Goal: Task Accomplishment & Management: Manage account settings

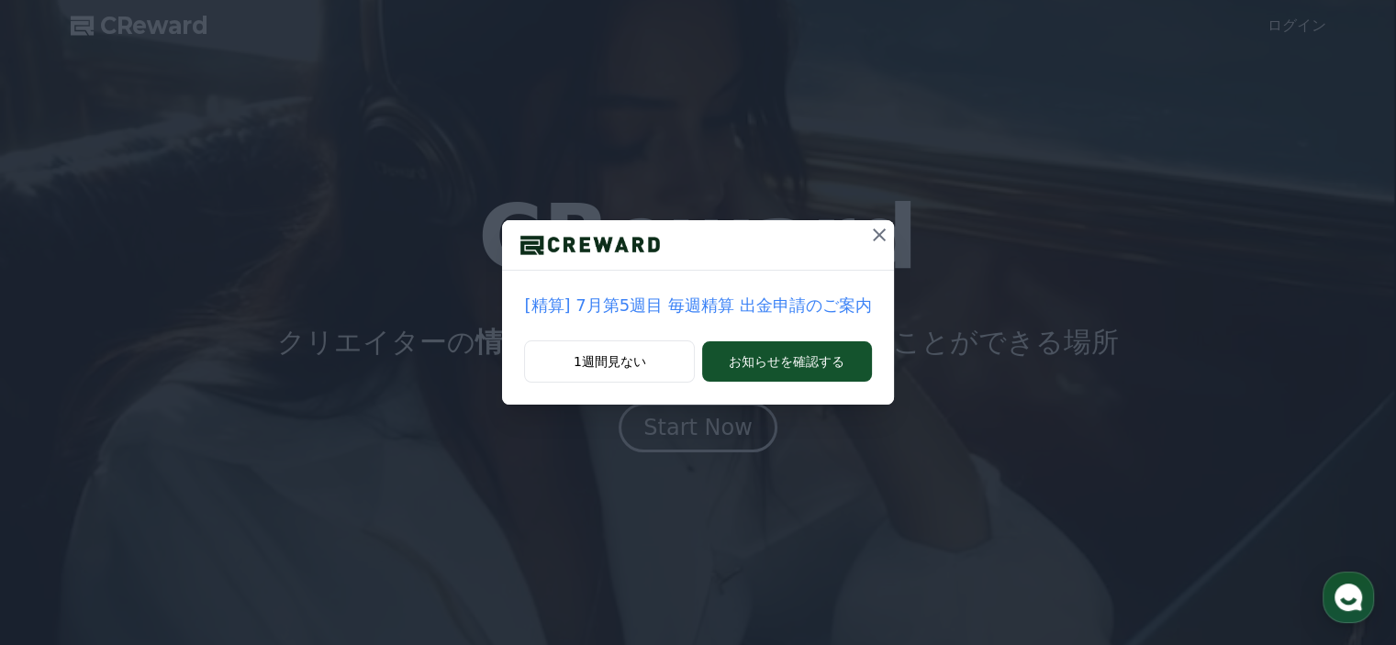
click at [868, 234] on icon at bounding box center [879, 235] width 22 height 22
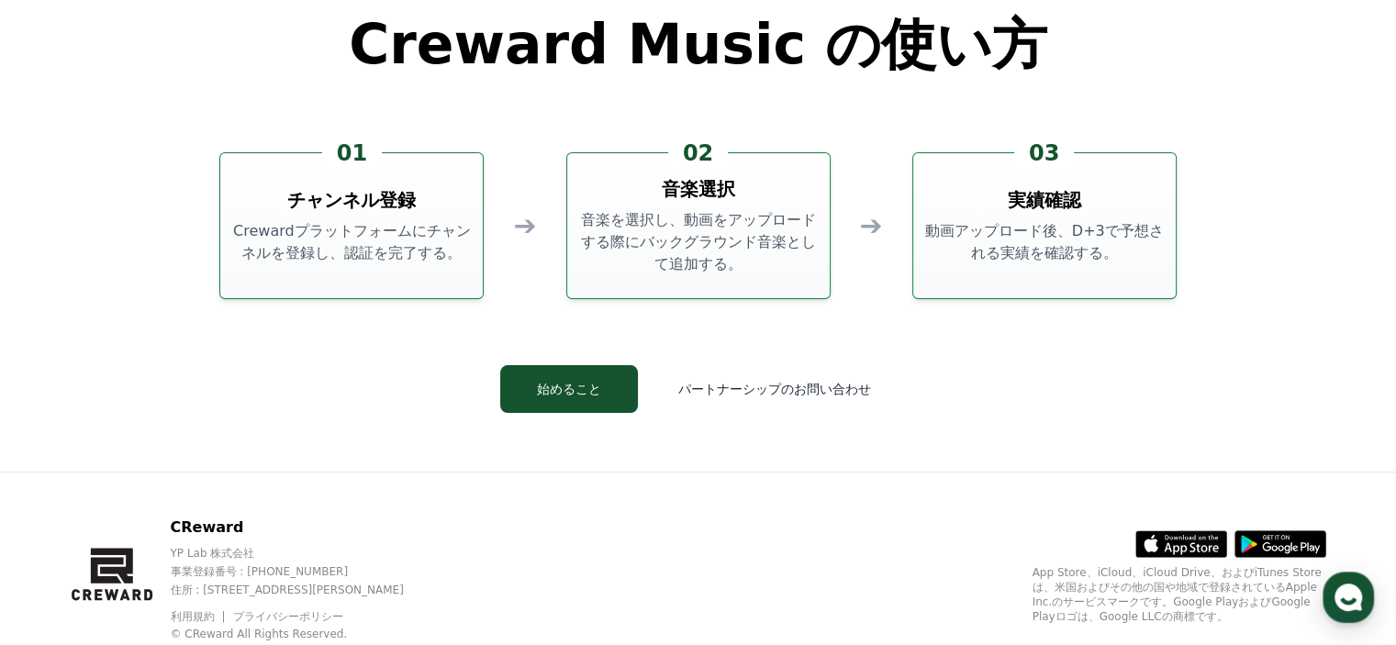
scroll to position [4972, 0]
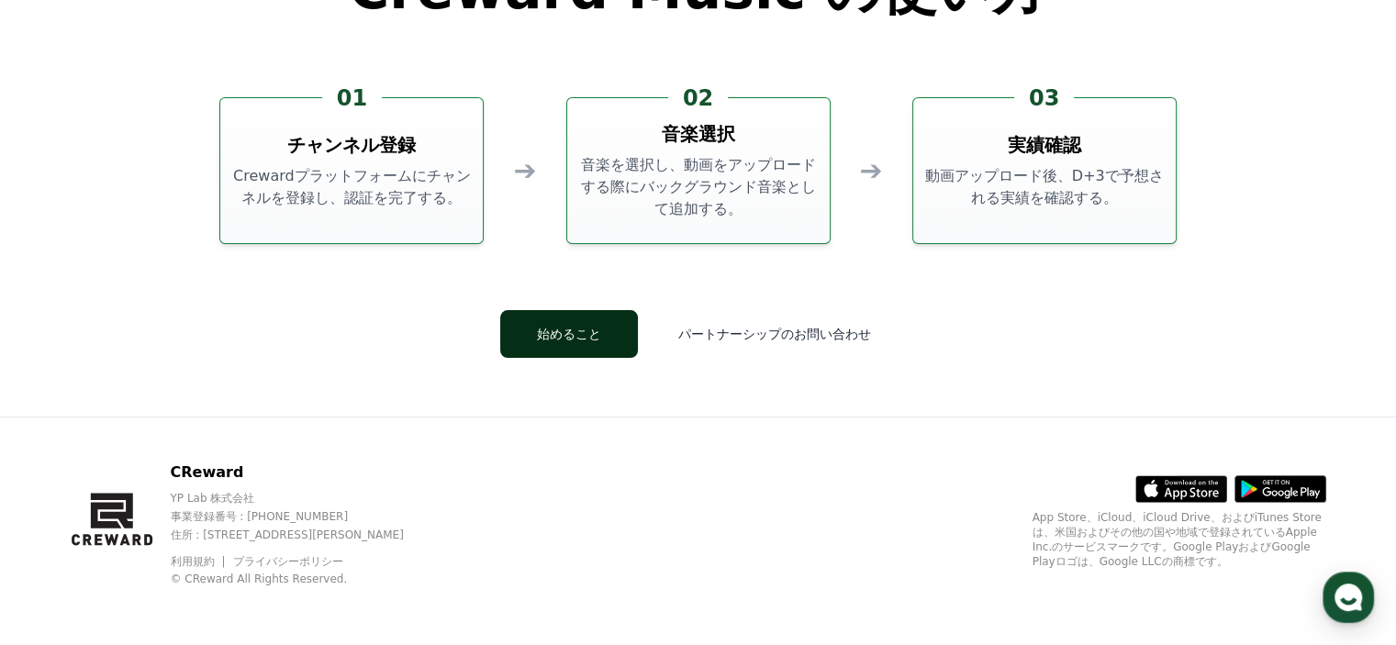
click at [575, 328] on button "始めること" at bounding box center [569, 334] width 138 height 48
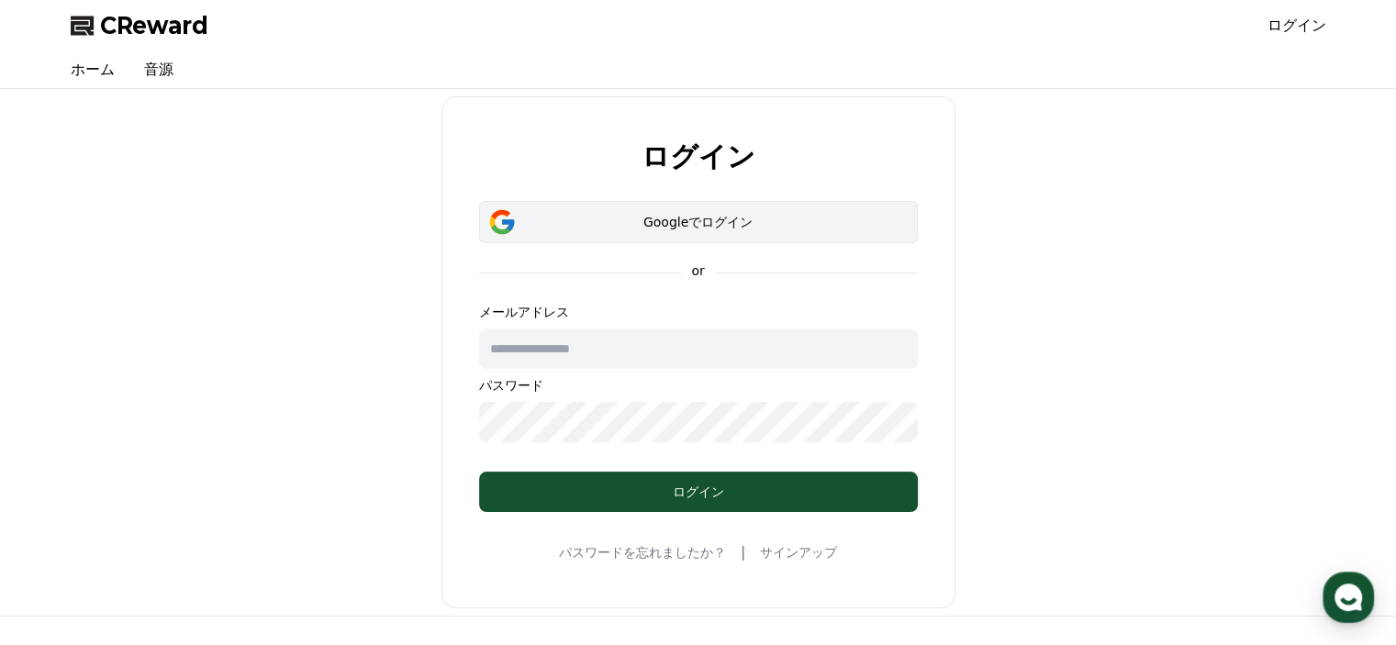
click at [763, 221] on div "Googleでログイン" at bounding box center [698, 222] width 385 height 18
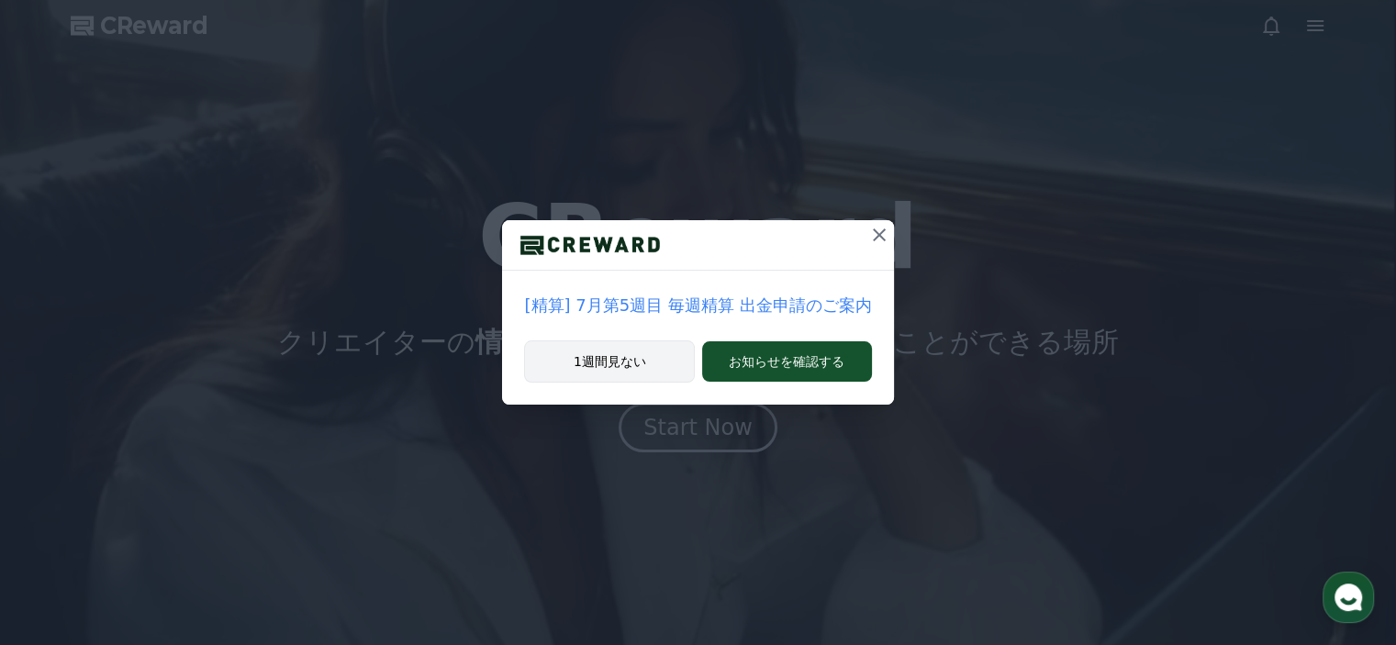
click at [622, 355] on button "1週間見ない" at bounding box center [609, 361] width 171 height 42
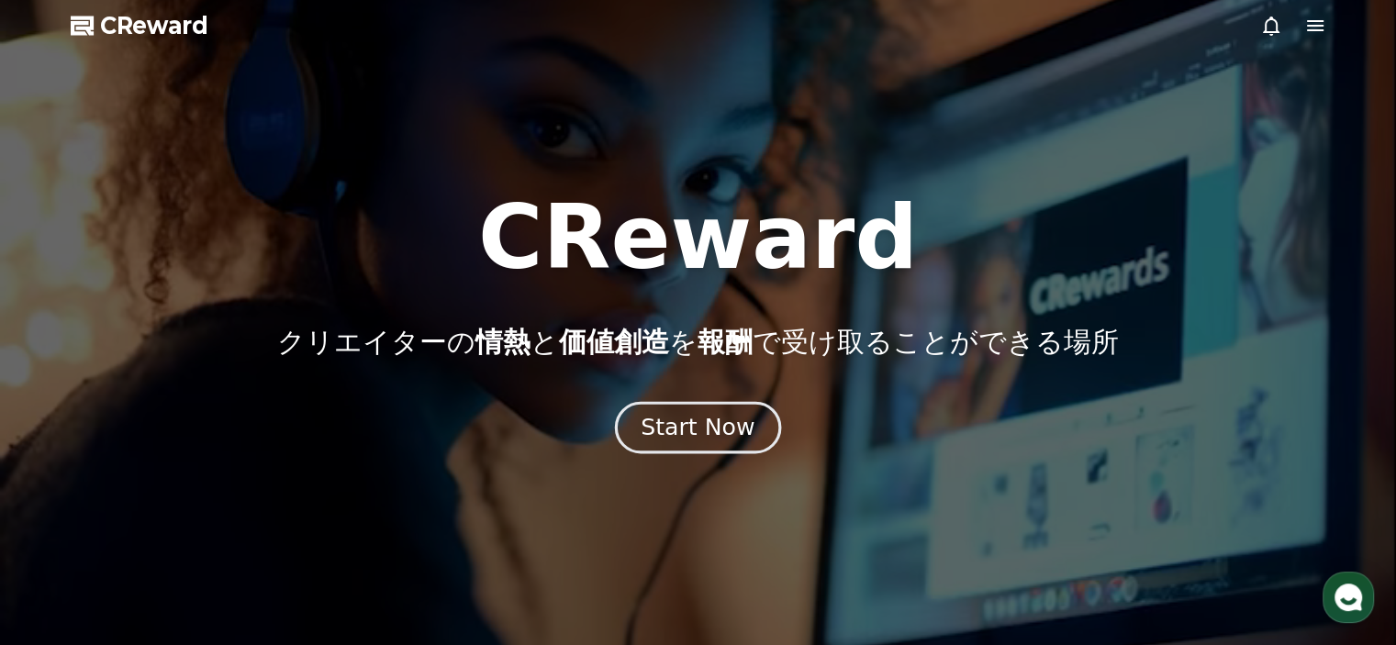
click at [665, 409] on button "Start Now" at bounding box center [698, 427] width 166 height 52
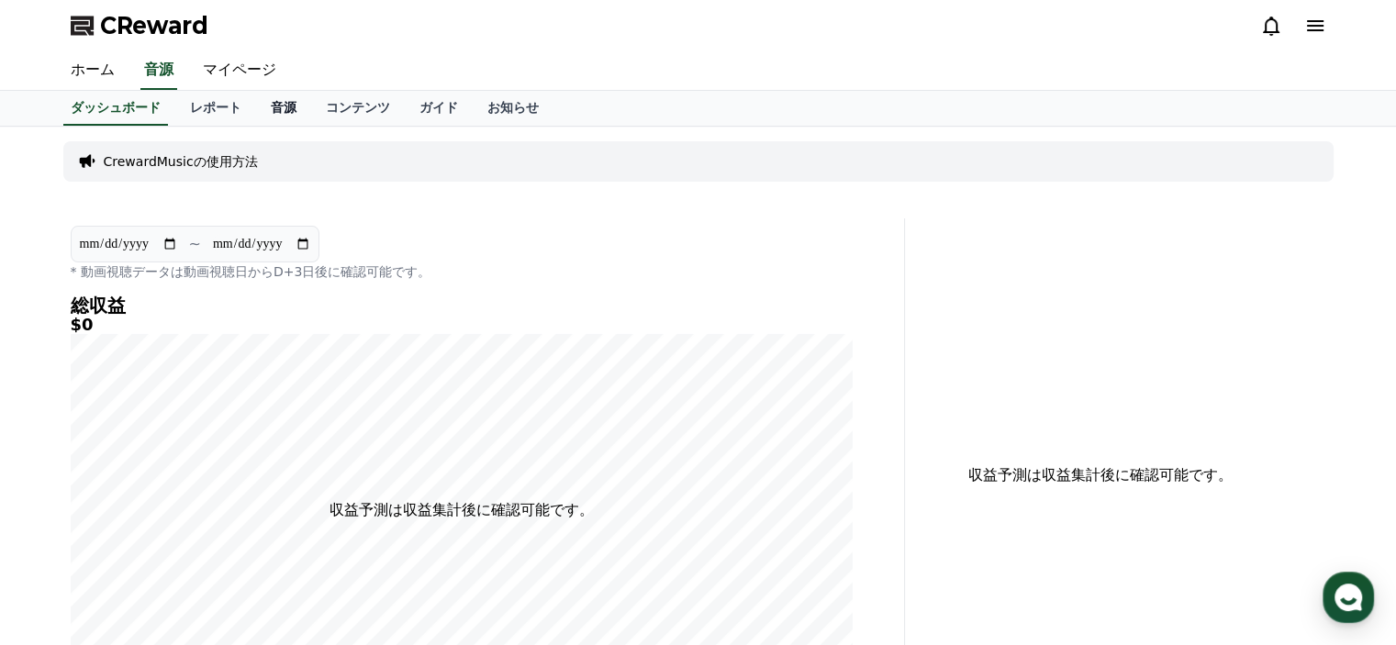
click at [256, 109] on link "音源" at bounding box center [283, 108] width 55 height 35
click at [81, 72] on link "ホーム" at bounding box center [92, 70] width 73 height 39
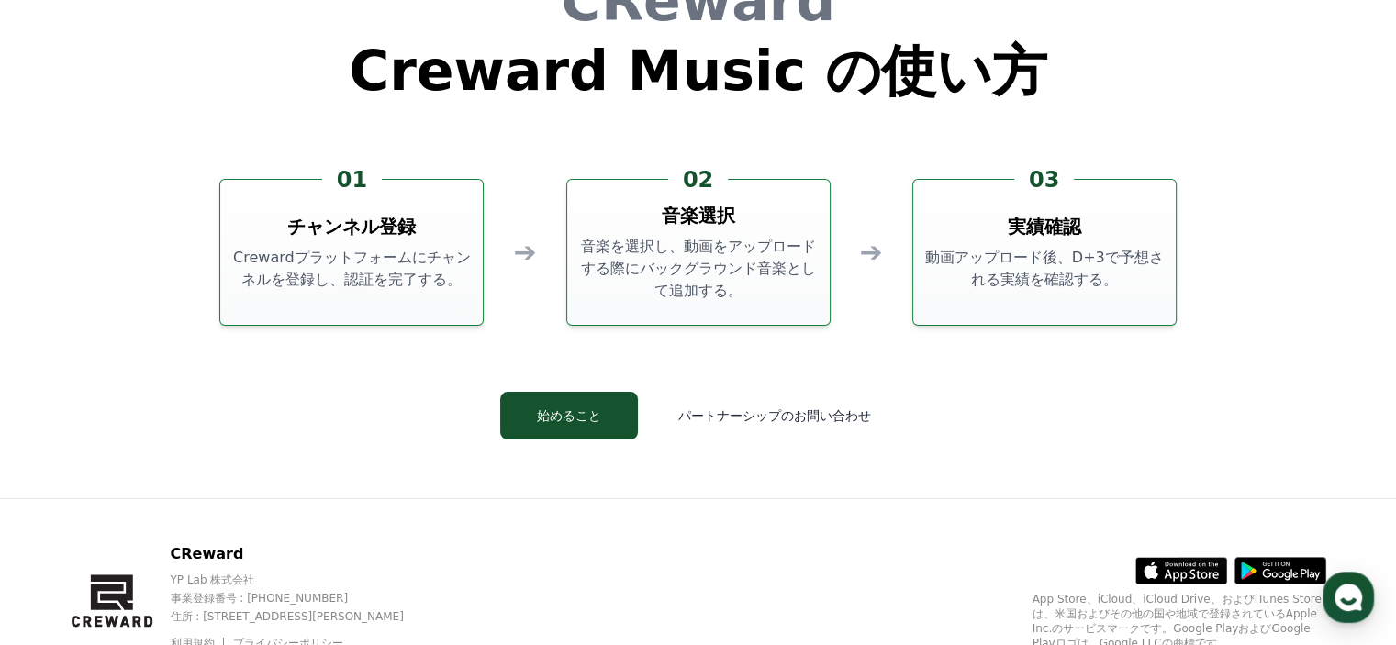
scroll to position [4972, 0]
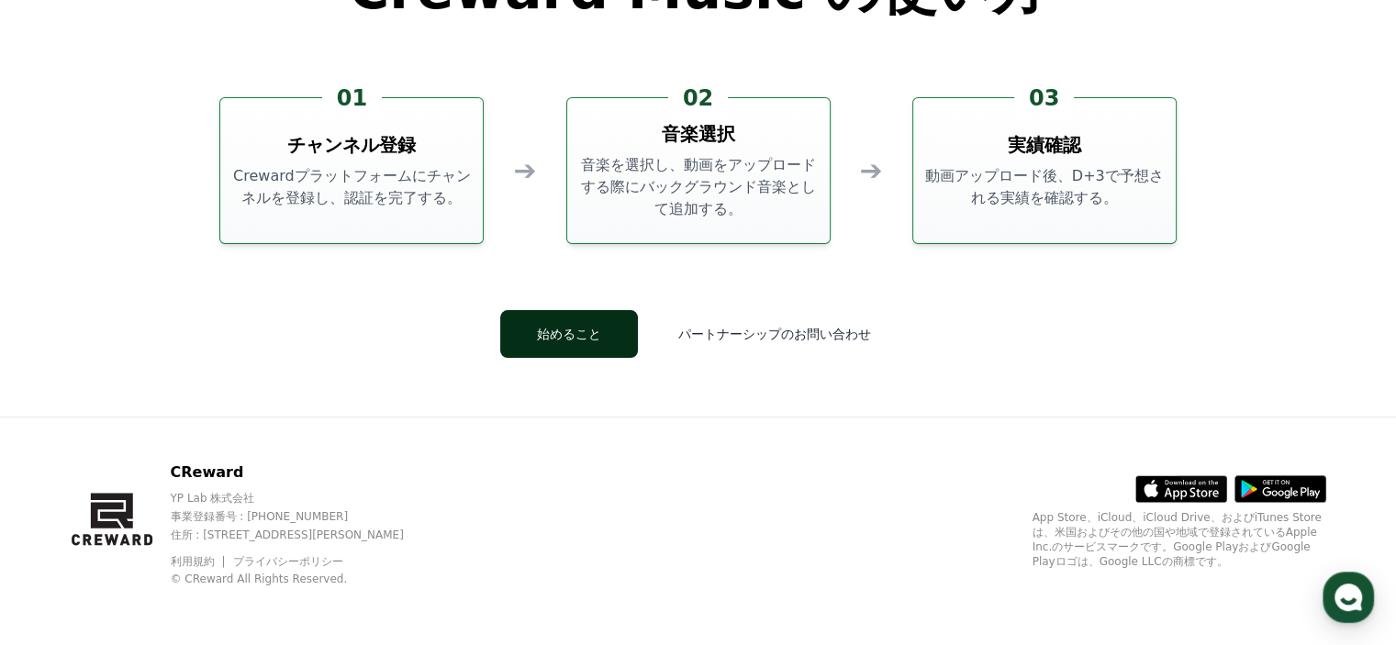
click at [569, 333] on button "始めること" at bounding box center [569, 334] width 138 height 48
click at [602, 328] on button "始めること" at bounding box center [569, 334] width 138 height 48
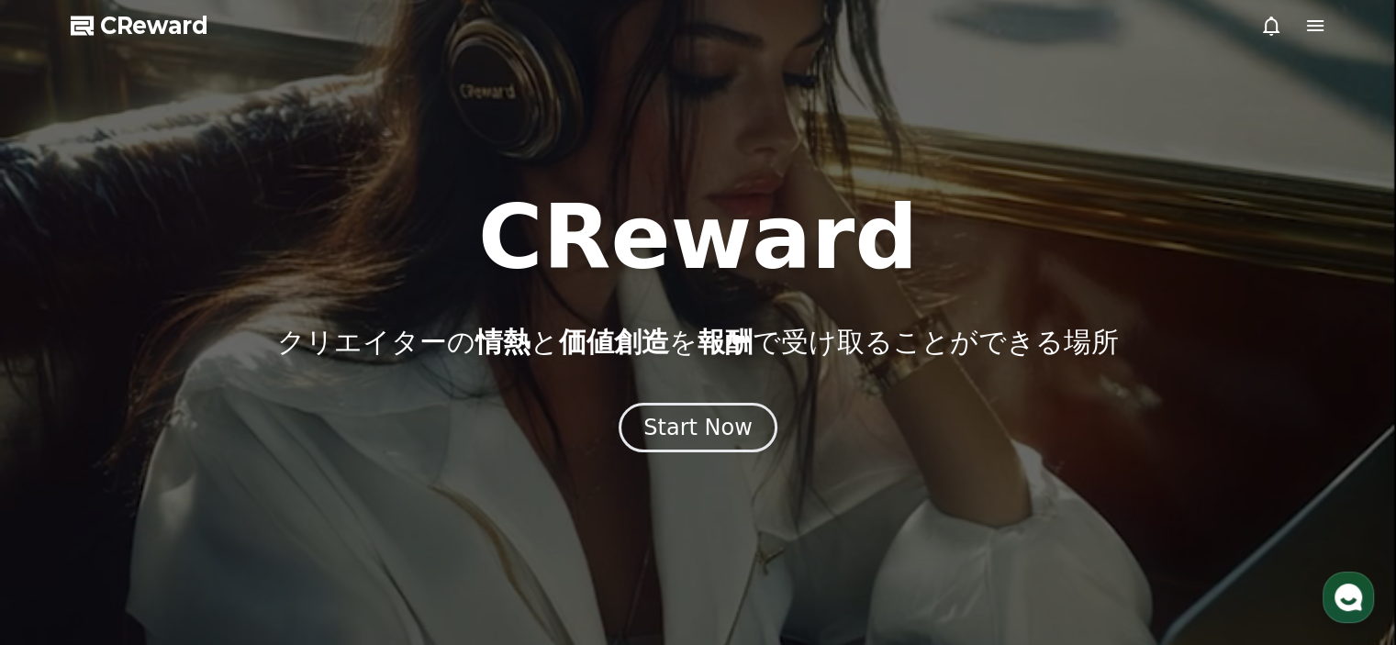
scroll to position [0, 0]
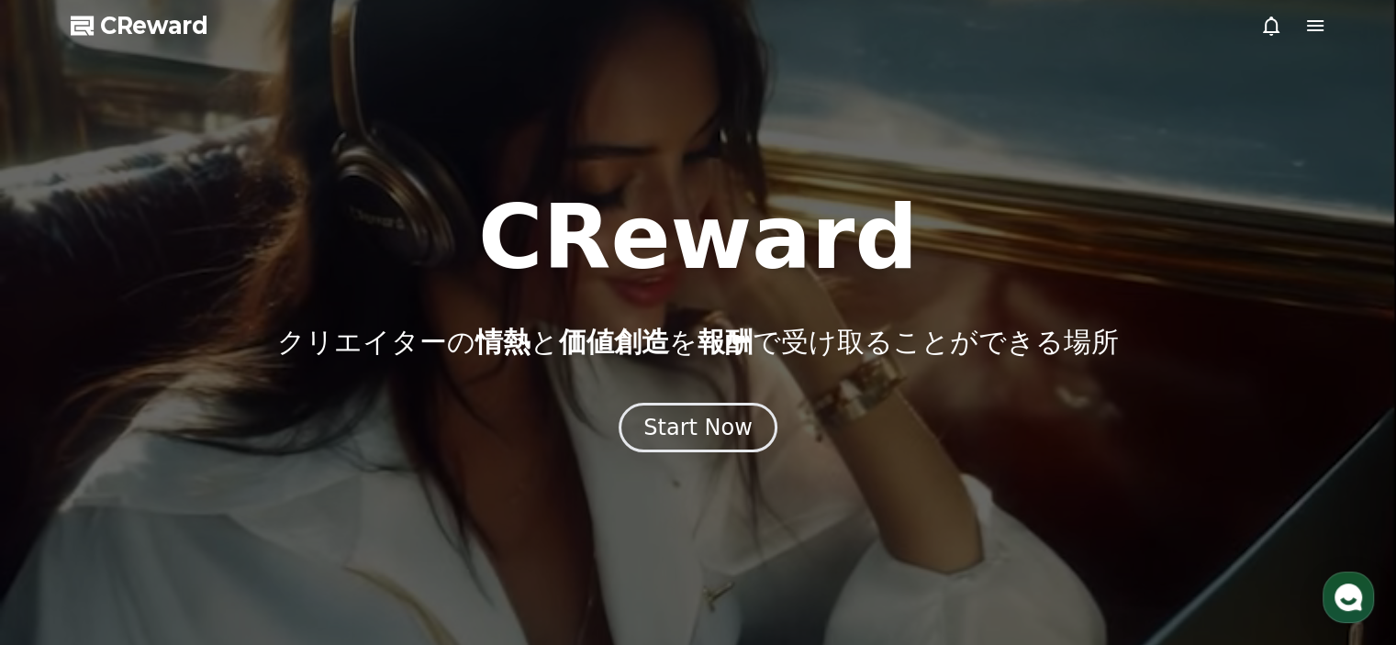
click at [1307, 23] on icon at bounding box center [1315, 26] width 22 height 22
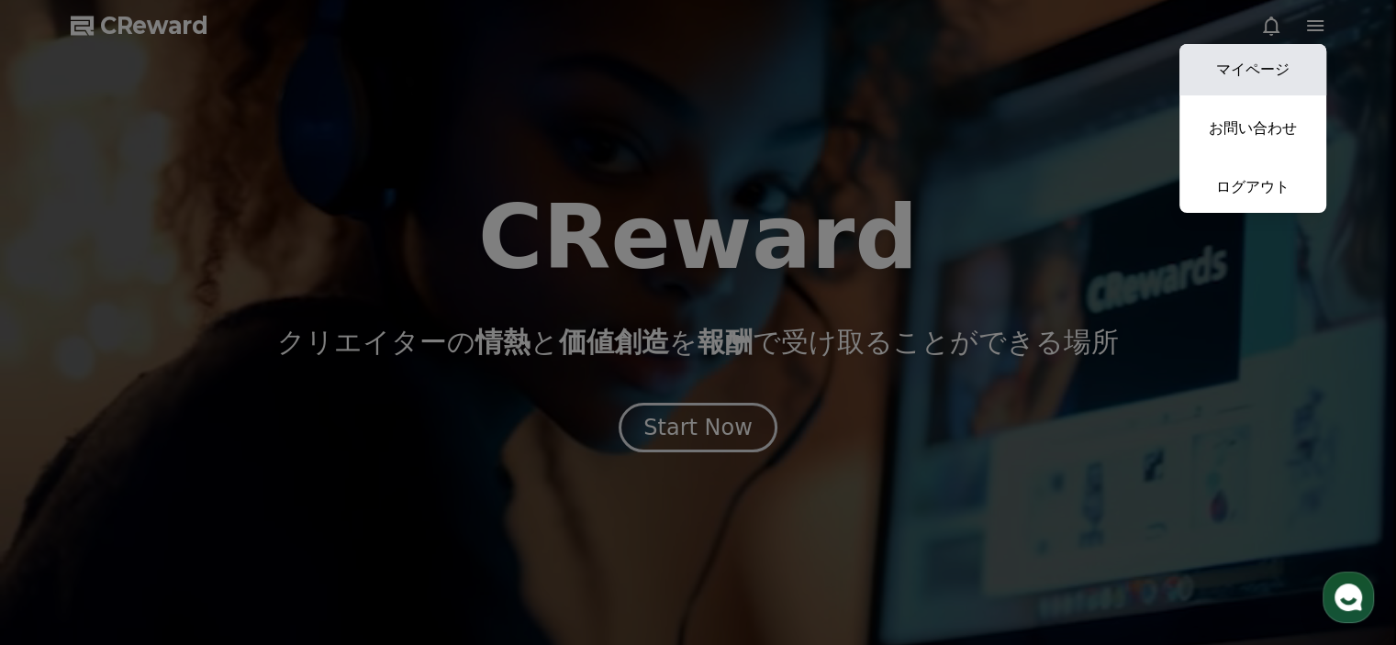
click at [1270, 72] on link "マイページ" at bounding box center [1252, 69] width 147 height 51
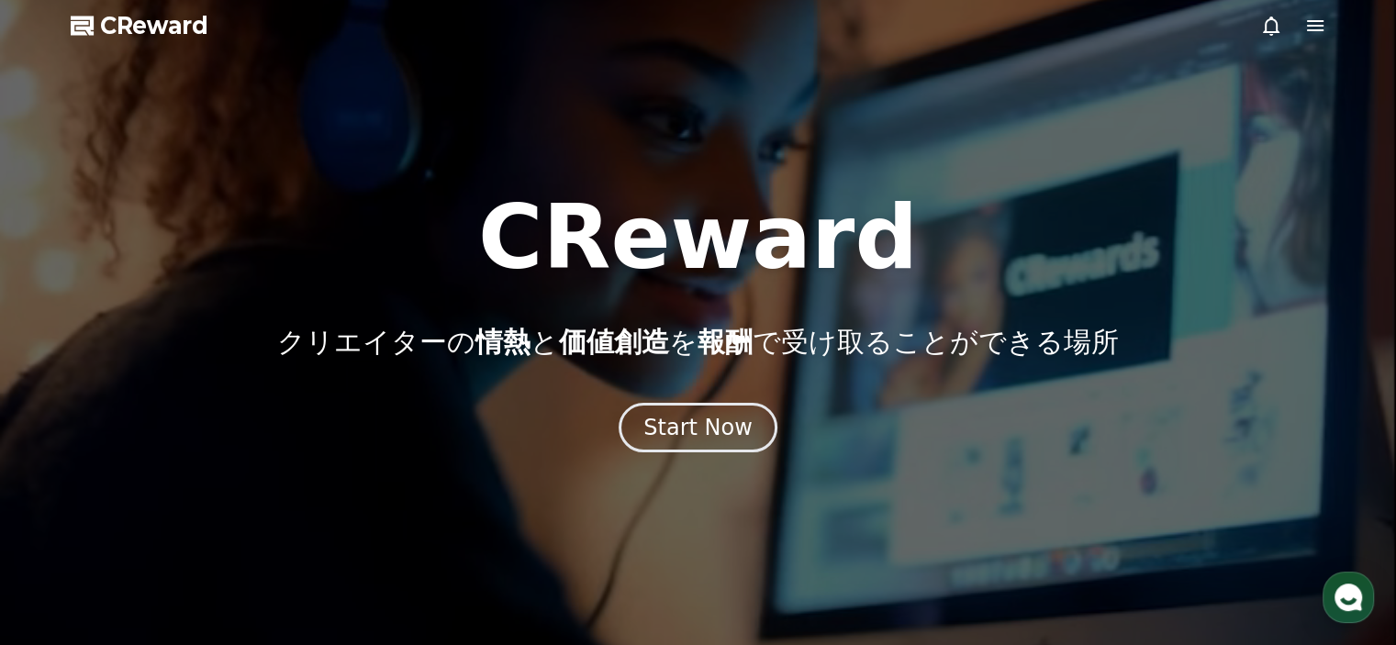
click at [1270, 72] on div at bounding box center [698, 322] width 1396 height 645
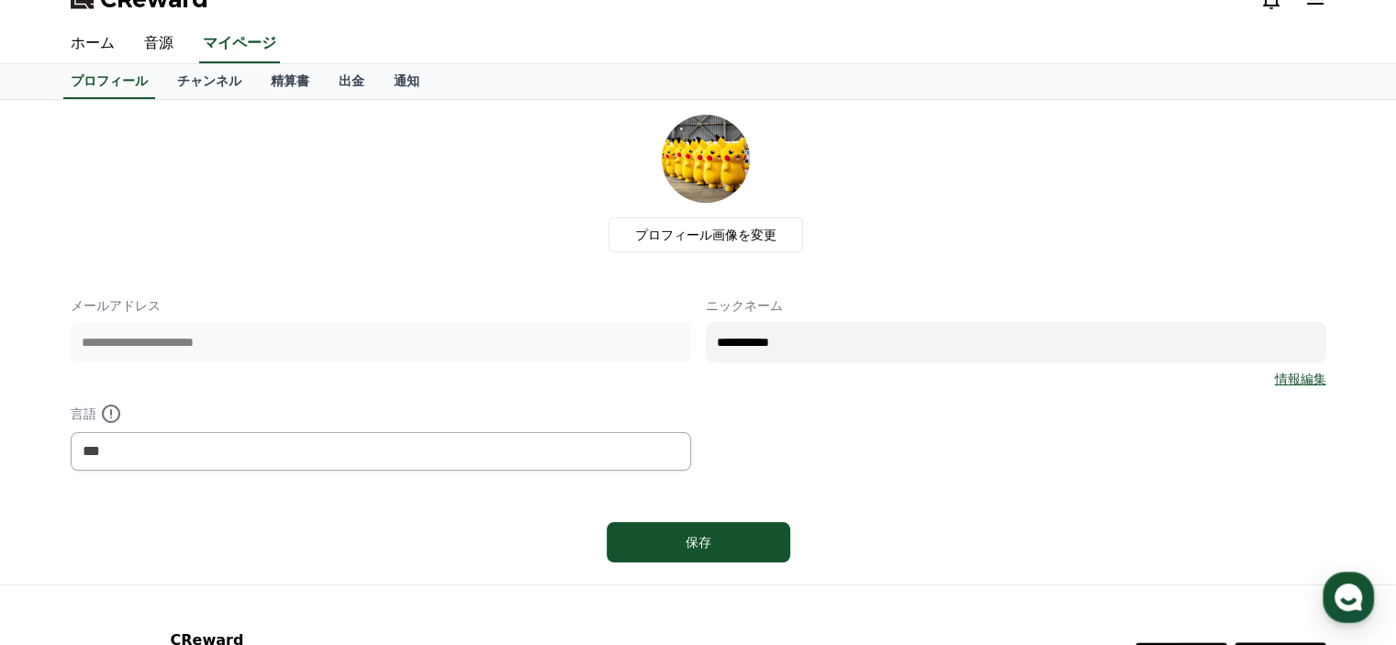
scroll to position [8, 0]
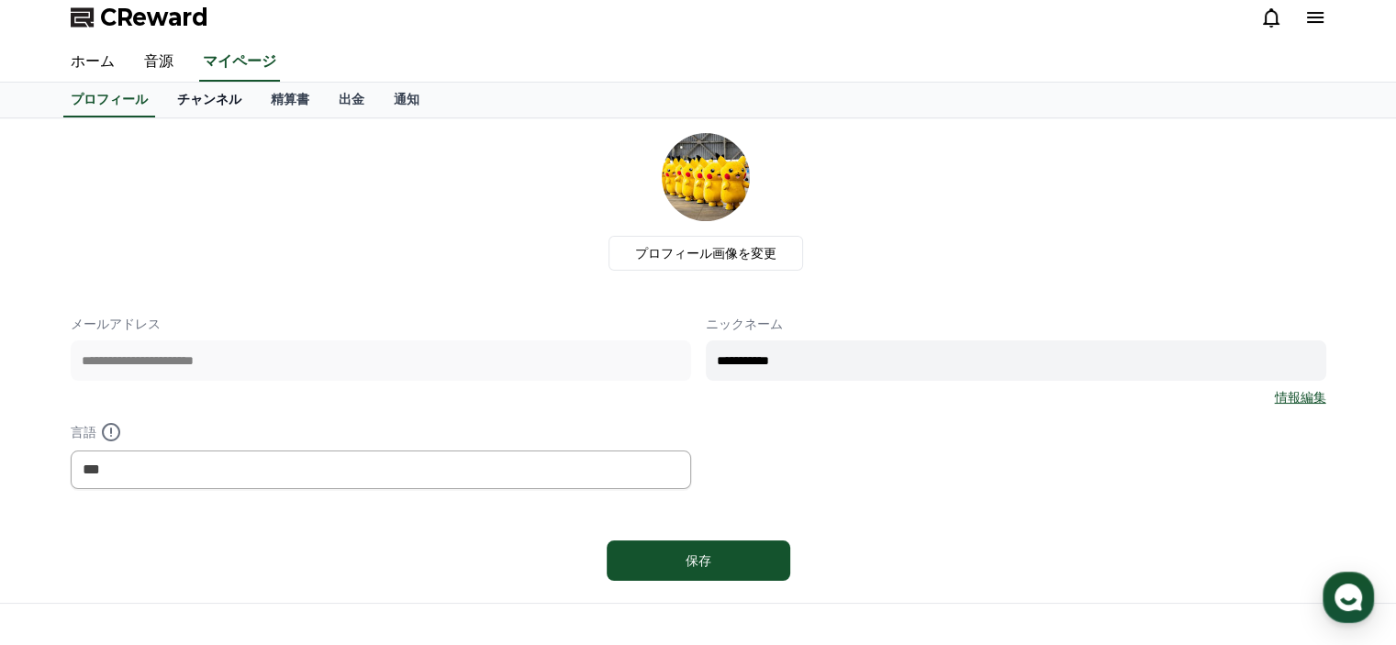
click at [195, 102] on link "チャンネル" at bounding box center [209, 100] width 94 height 35
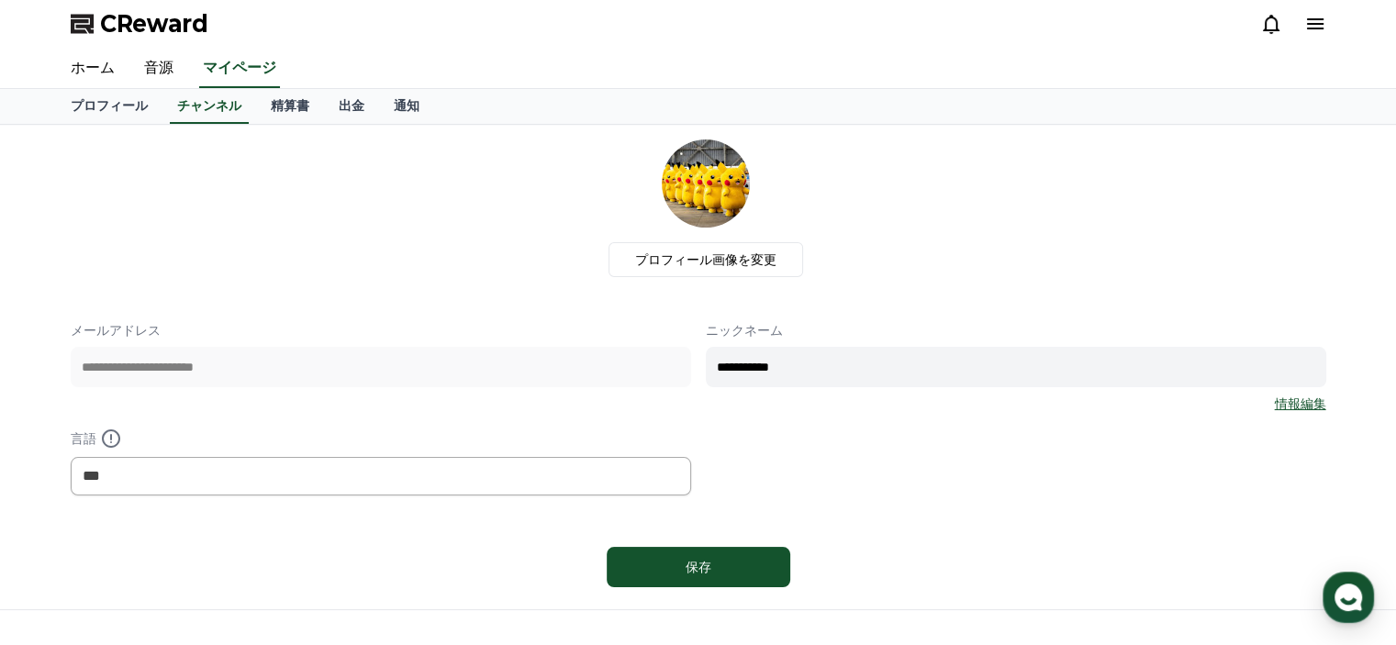
scroll to position [0, 0]
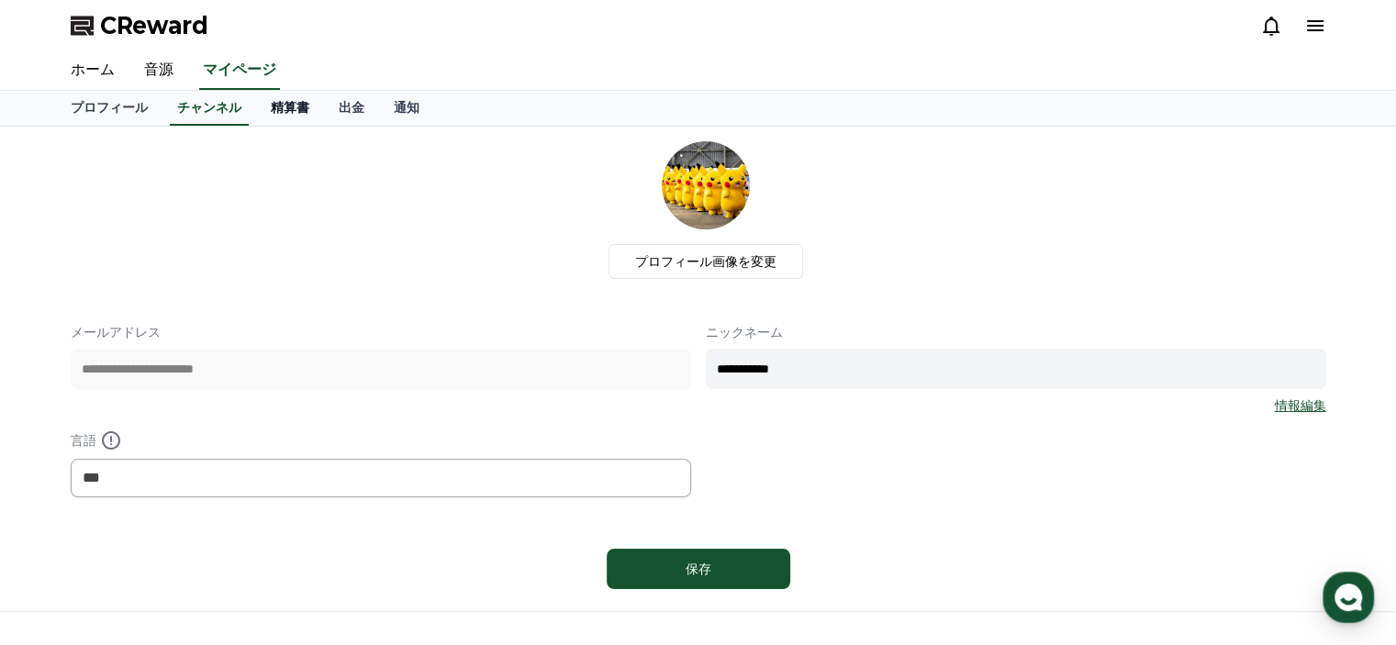
click at [273, 109] on link "精算書" at bounding box center [290, 108] width 68 height 35
click at [179, 116] on link "チャンネル" at bounding box center [209, 108] width 94 height 35
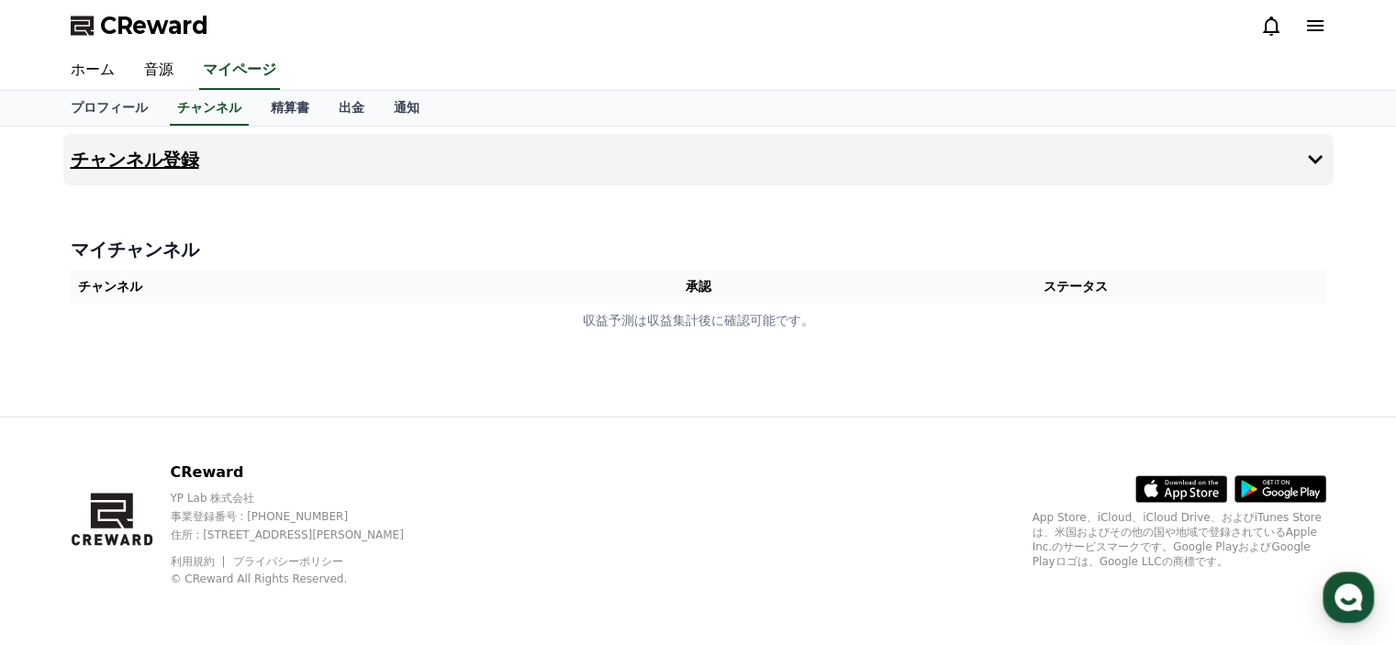
click at [105, 156] on h4 "チャンネル登録" at bounding box center [135, 160] width 128 height 20
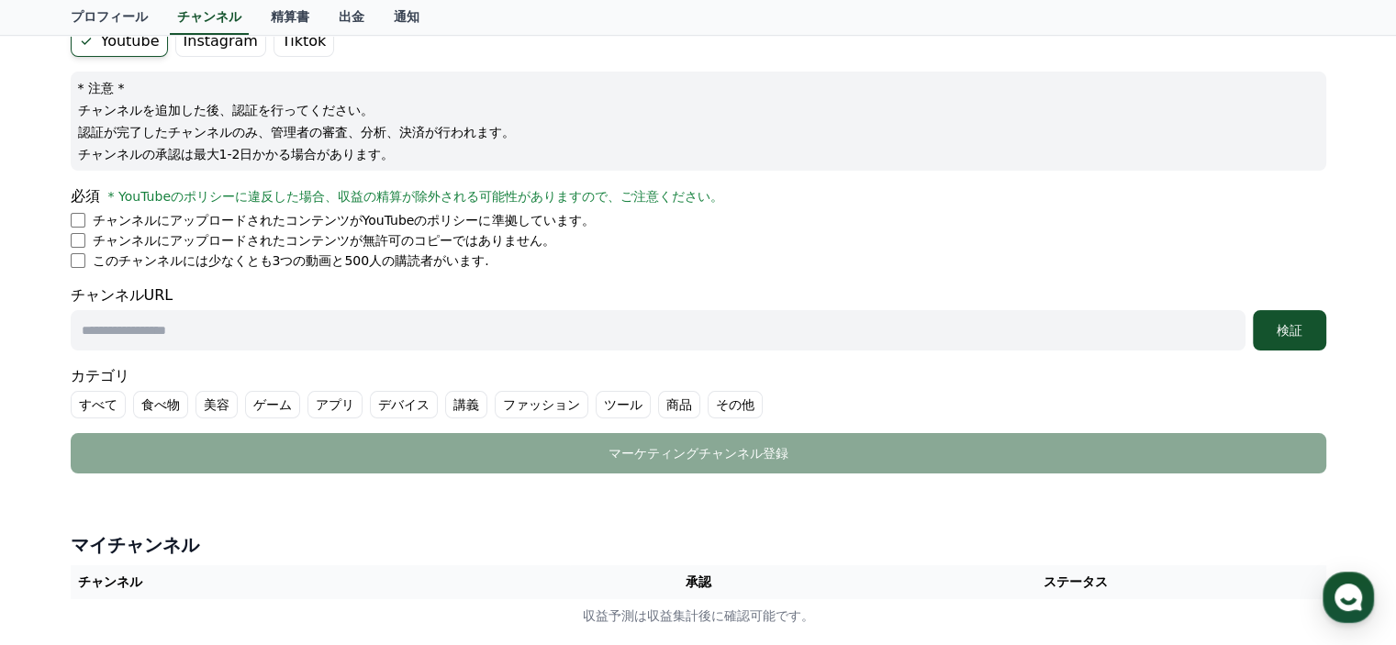
scroll to position [184, 0]
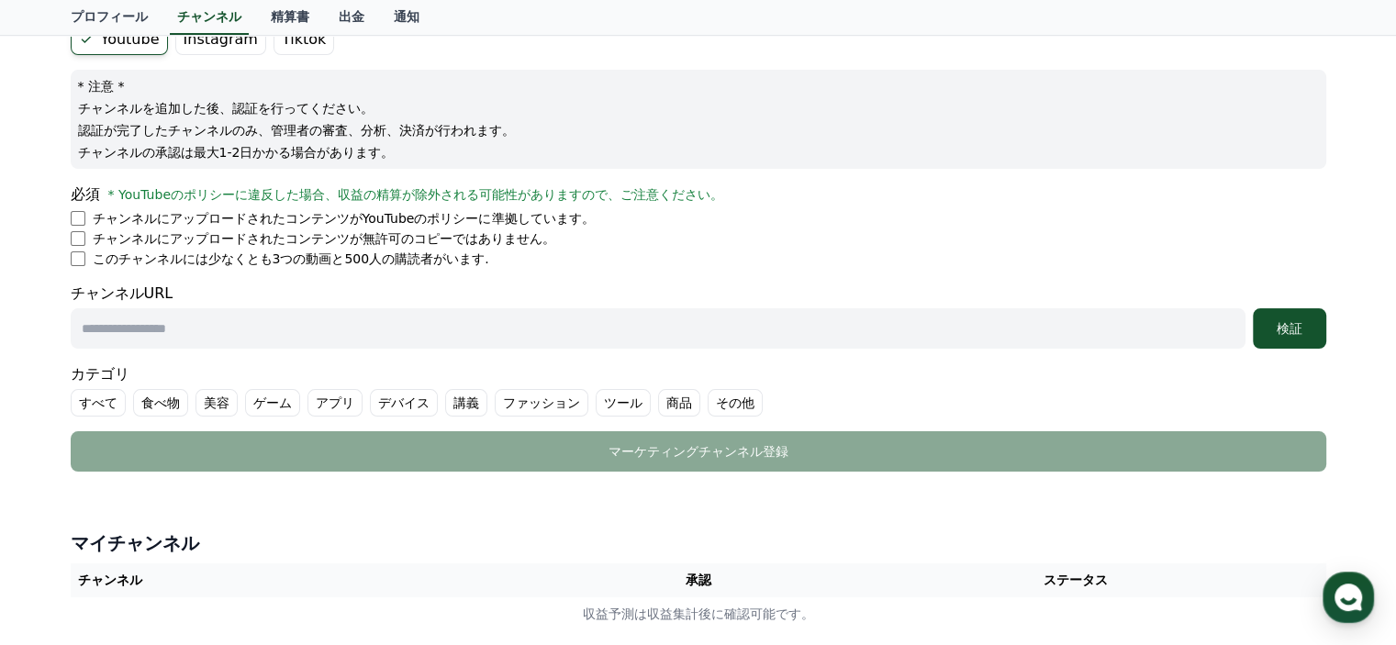
click at [512, 326] on input "text" at bounding box center [658, 328] width 1175 height 40
paste input "**********"
type input "**********"
